Goal: Transaction & Acquisition: Purchase product/service

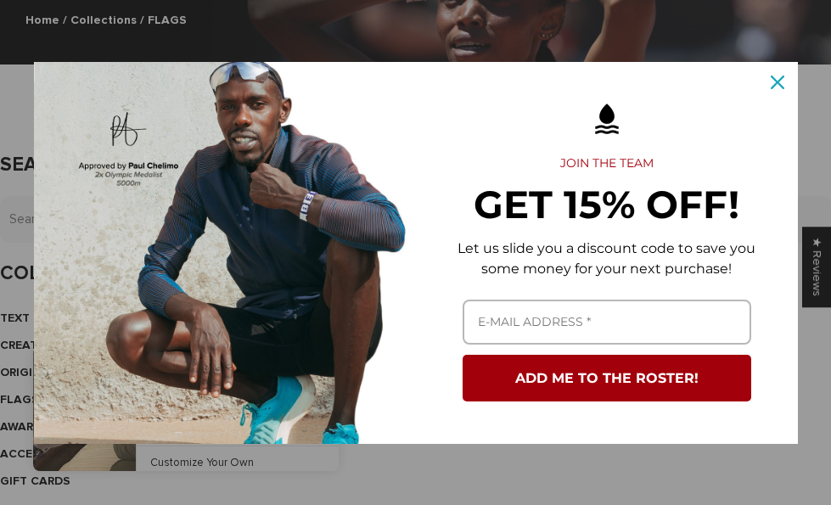
scroll to position [339, 0]
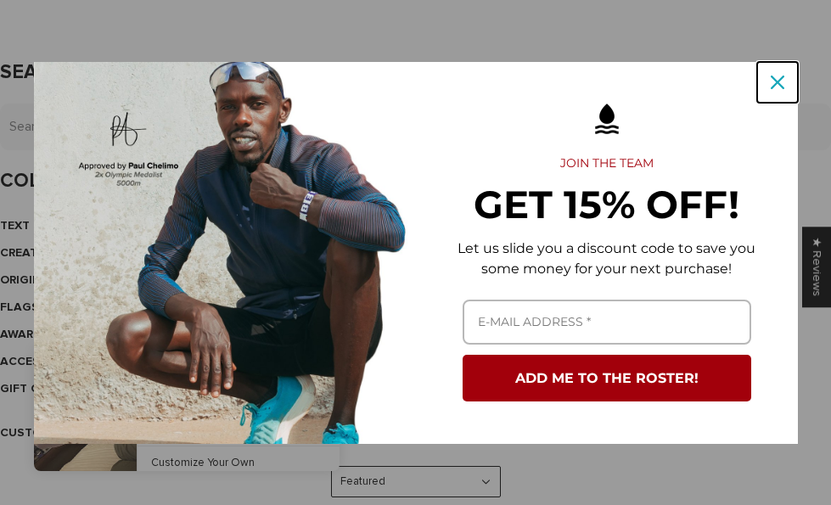
click at [775, 85] on icon "close icon" at bounding box center [778, 83] width 14 height 14
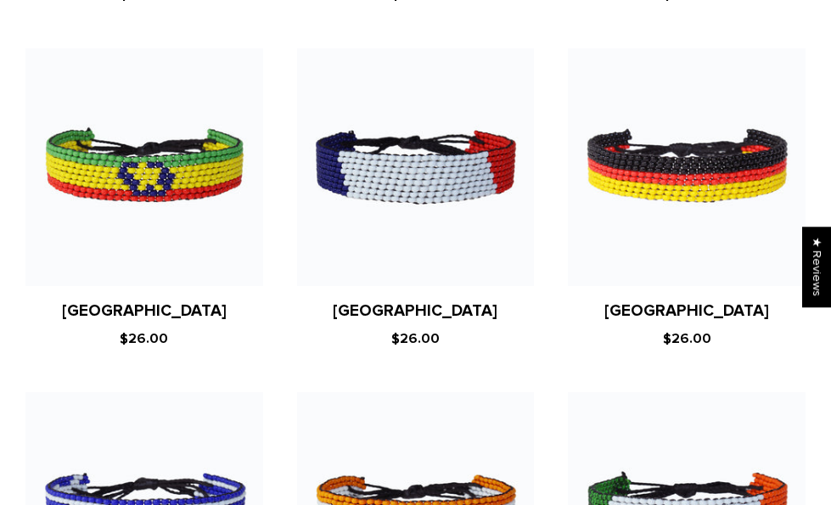
scroll to position [4497, 0]
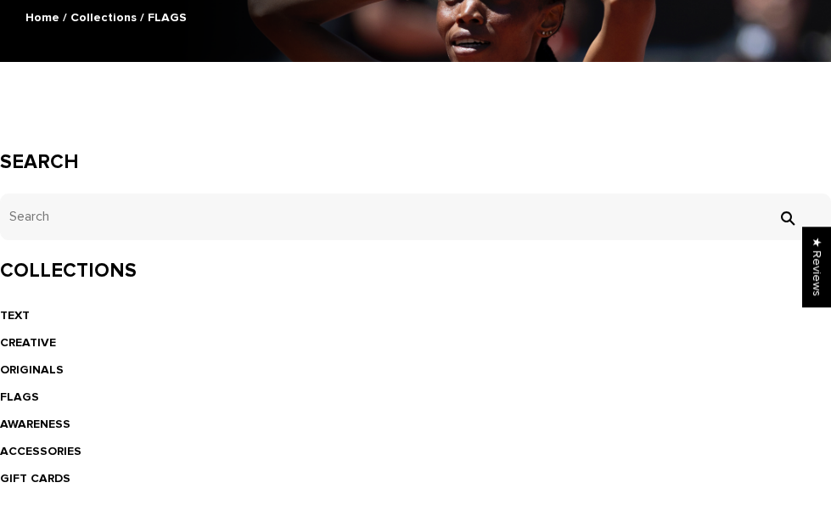
scroll to position [255, 0]
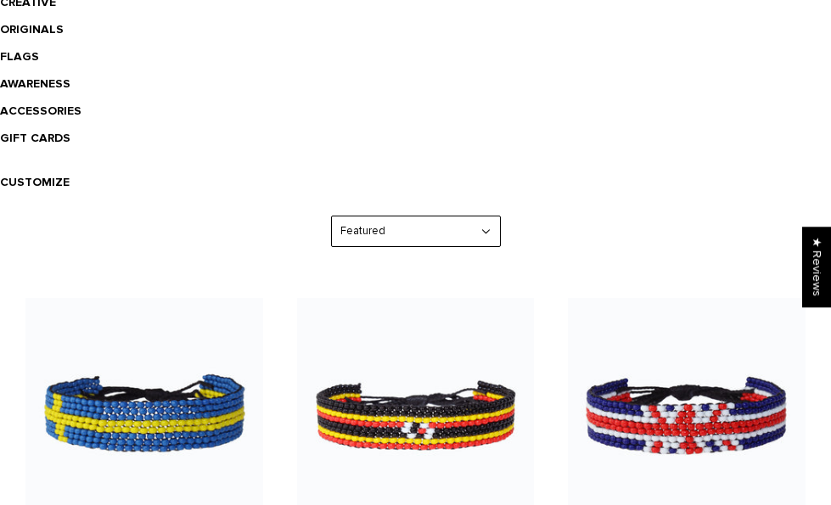
scroll to position [591, 0]
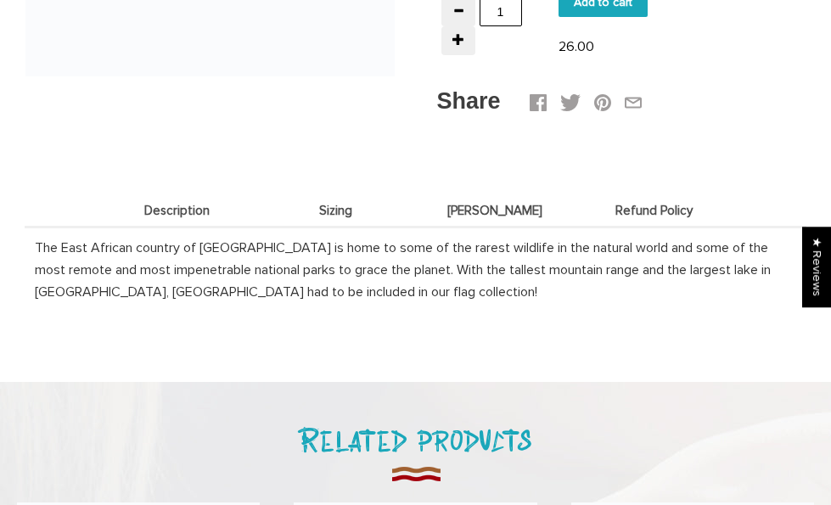
scroll to position [461, 0]
click at [485, 203] on span "Deets" at bounding box center [495, 210] width 151 height 14
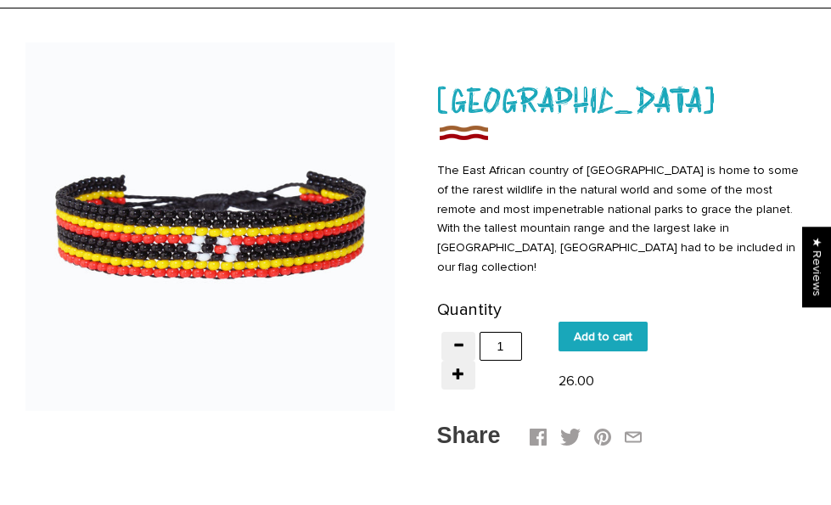
scroll to position [125, 0]
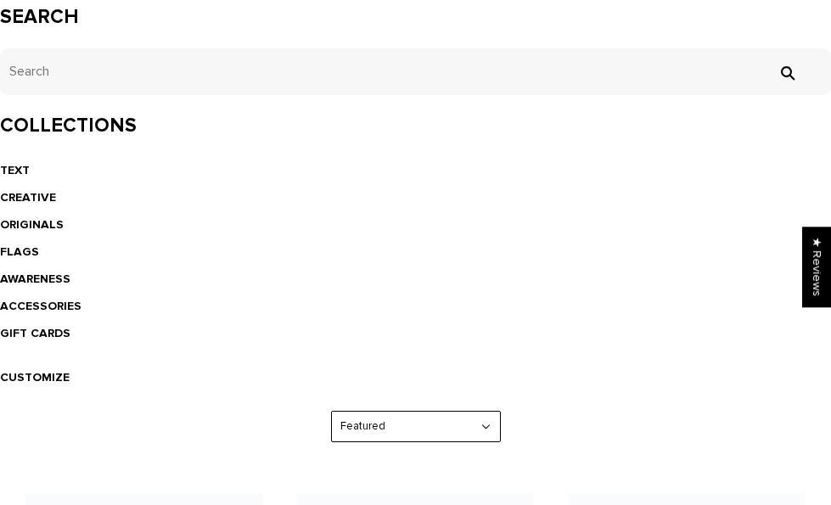
scroll to position [395, 0]
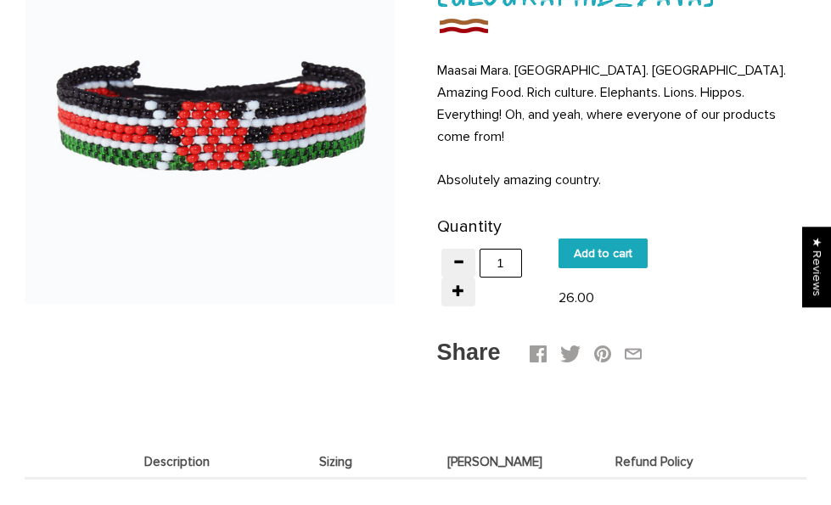
scroll to position [236, 0]
